Goal: Information Seeking & Learning: Compare options

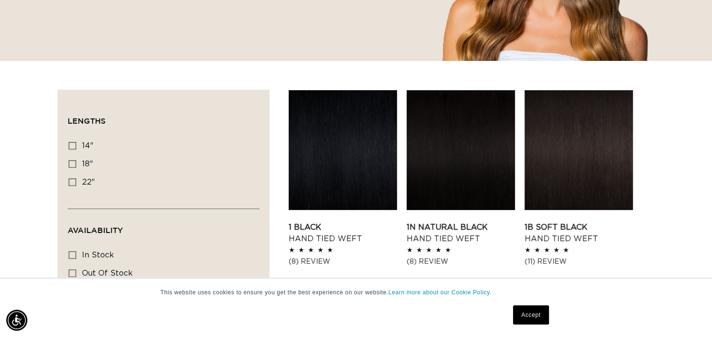
scroll to position [278, 0]
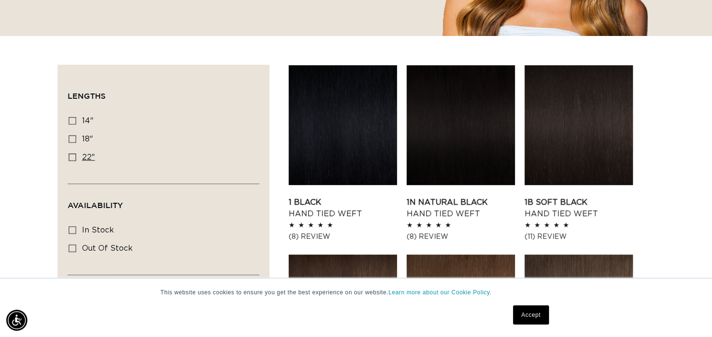
click at [75, 157] on icon at bounding box center [73, 157] width 8 height 8
click at [75, 157] on input "22" 22" (30 products)" at bounding box center [73, 157] width 8 height 8
checkbox input "true"
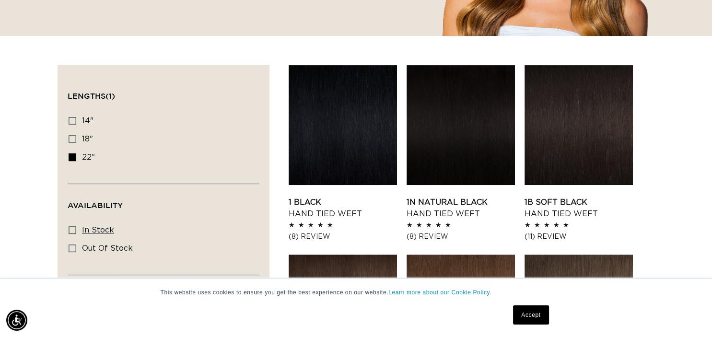
click at [76, 230] on label "In stock In stock (29 products)" at bounding box center [161, 231] width 184 height 18
click at [76, 230] on input "In stock In stock (29 products)" at bounding box center [73, 230] width 8 height 8
checkbox input "true"
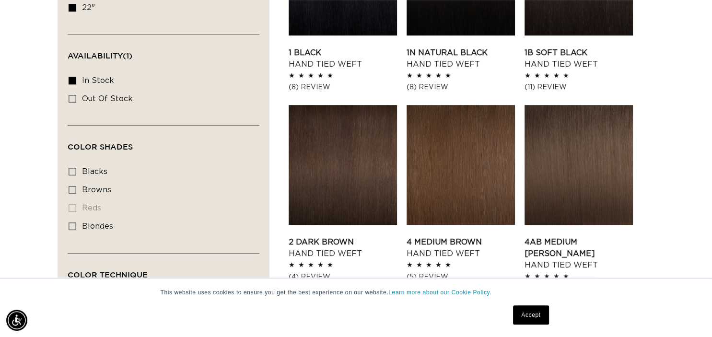
scroll to position [430, 0]
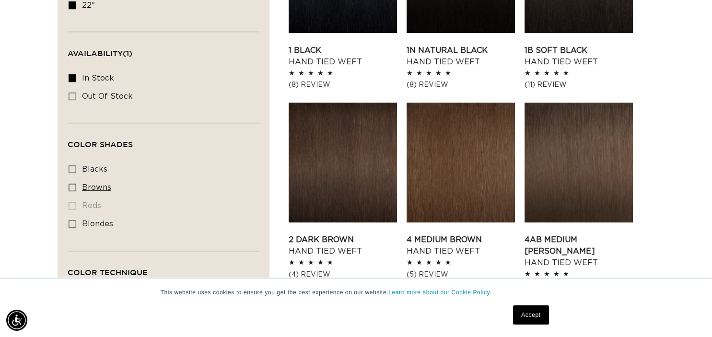
click at [76, 184] on icon at bounding box center [73, 188] width 8 height 8
click at [76, 184] on input "browns browns (17 products)" at bounding box center [73, 188] width 8 height 8
checkbox input "true"
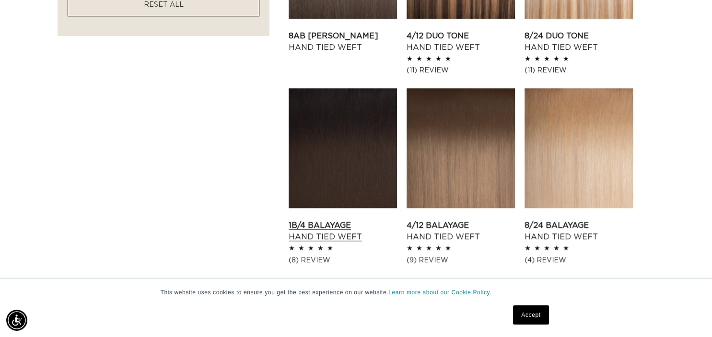
click at [316, 220] on link "1B/4 Balayage Hand Tied Weft" at bounding box center [343, 231] width 108 height 23
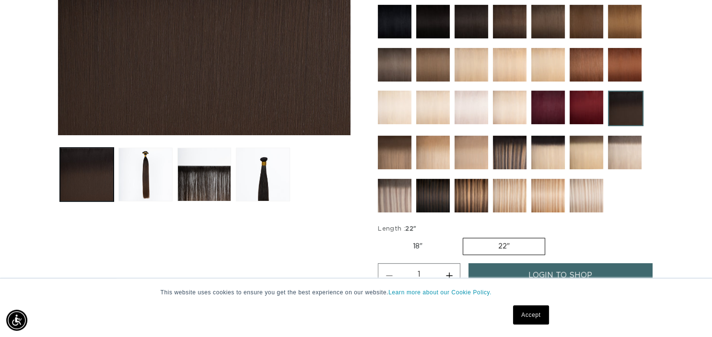
click at [433, 197] on img at bounding box center [433, 196] width 34 height 34
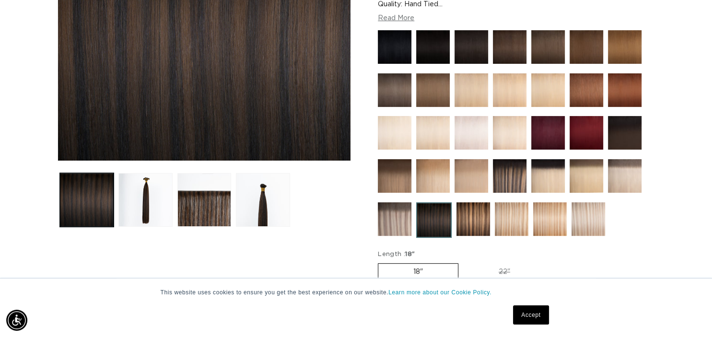
click at [511, 176] on img at bounding box center [510, 176] width 34 height 34
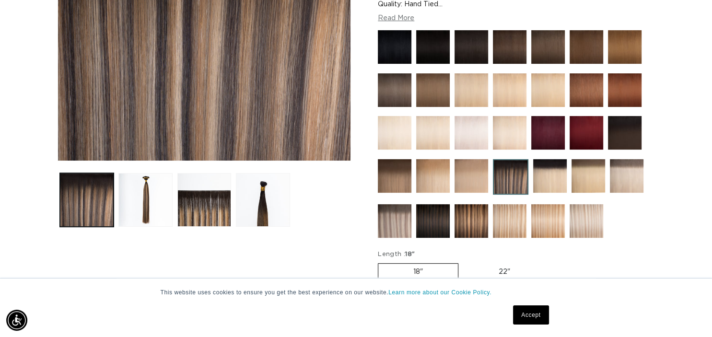
scroll to position [0, 1287]
click at [476, 45] on img at bounding box center [472, 47] width 34 height 34
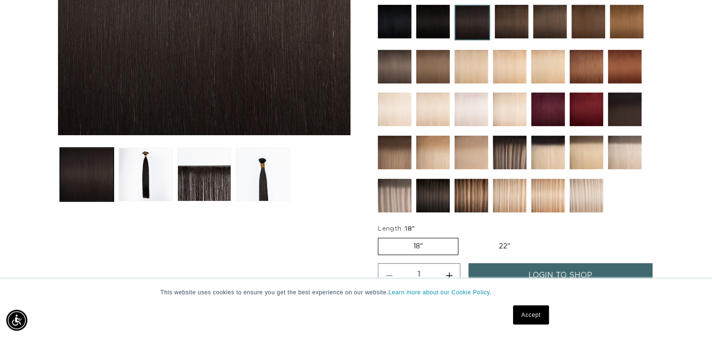
scroll to position [0, 644]
click at [440, 193] on img at bounding box center [433, 196] width 34 height 34
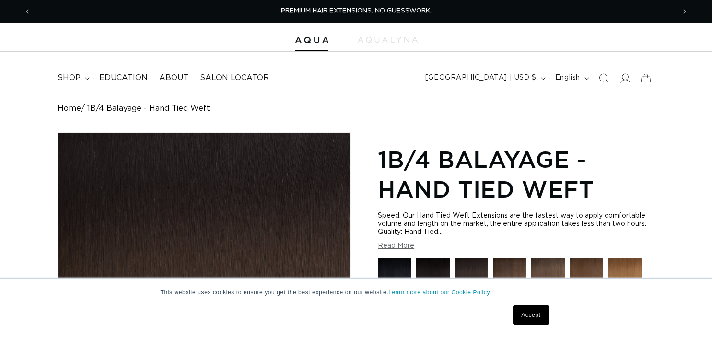
scroll to position [253, 0]
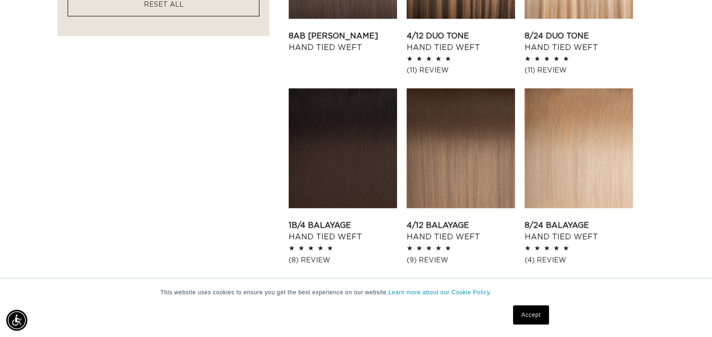
scroll to position [0, 644]
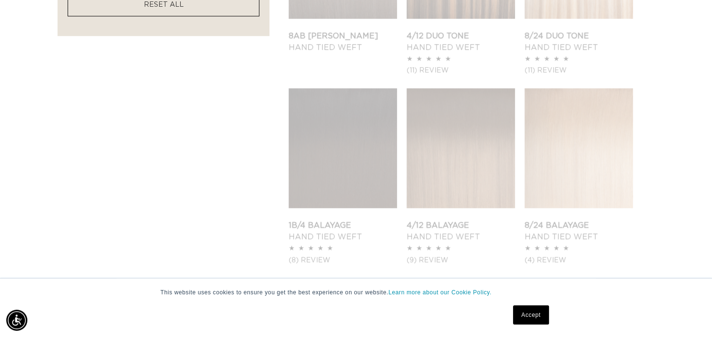
scroll to position [430, 0]
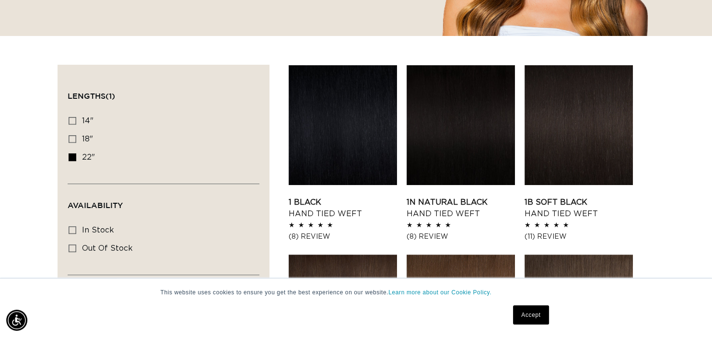
scroll to position [0, 1287]
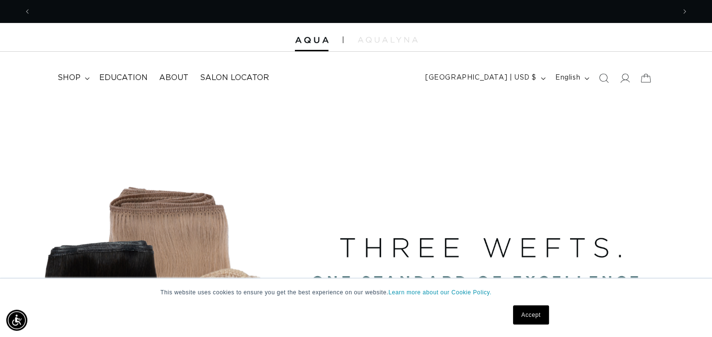
scroll to position [0, 1287]
